Goal: Task Accomplishment & Management: Manage account settings

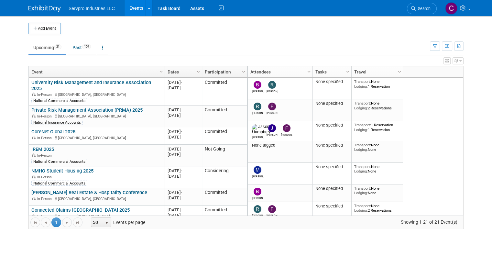
drag, startPoint x: 59, startPoint y: 127, endPoint x: 54, endPoint y: 124, distance: 5.8
click at [54, 129] on link "CoreNet Global 2025" at bounding box center [53, 132] width 44 height 6
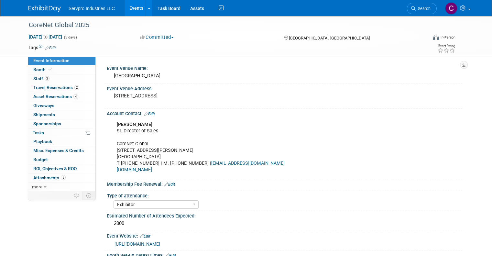
select select "Exhibitor"
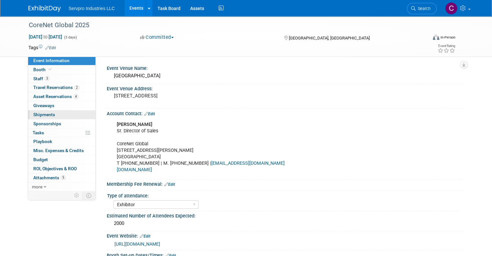
click at [38, 117] on span "Shipments 0" at bounding box center [44, 114] width 22 height 5
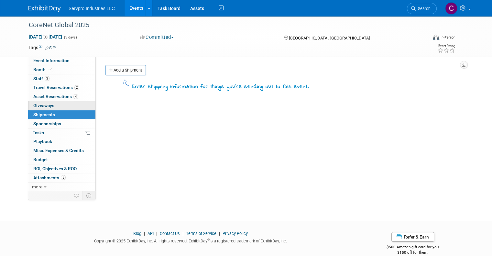
click at [38, 102] on link "0 Giveaways 0" at bounding box center [61, 105] width 67 height 9
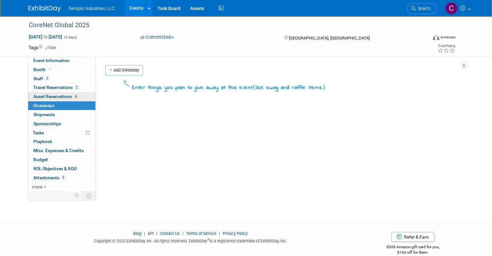
click at [39, 94] on span "Asset Reservations 4" at bounding box center [55, 96] width 45 height 5
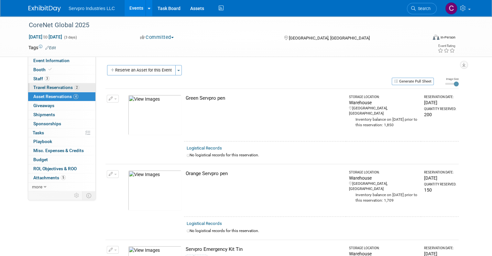
click at [40, 88] on span "Travel Reservations 2" at bounding box center [56, 87] width 46 height 5
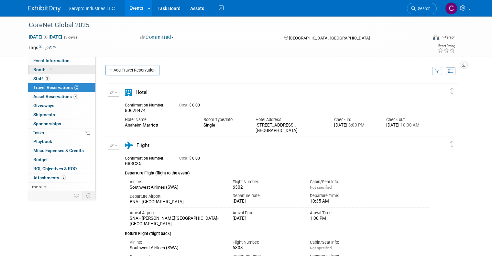
click at [35, 69] on span "Booth" at bounding box center [43, 69] width 20 height 5
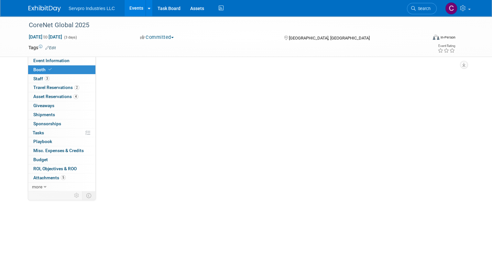
select select "Tradewinds Immerse Popup 10 Foot Banner Stand"
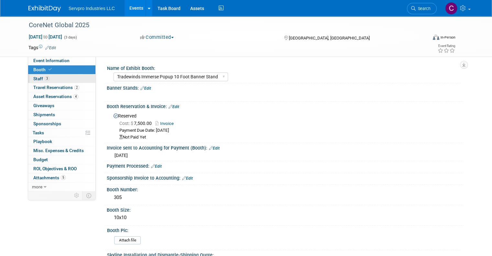
click at [34, 75] on link "3 Staff 3" at bounding box center [61, 78] width 67 height 9
